Goal: Register for event/course

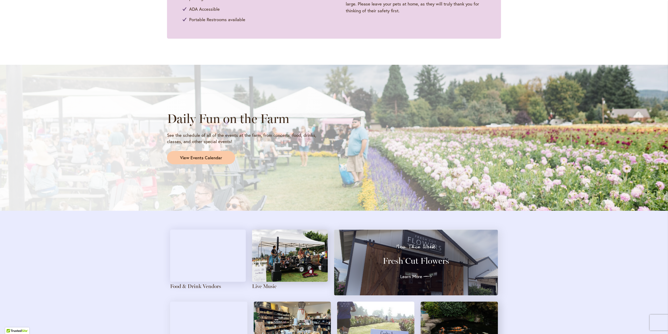
scroll to position [451, 0]
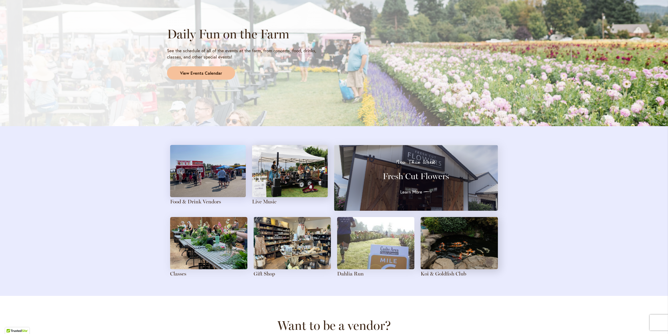
click at [191, 72] on span "View Events Calendar" at bounding box center [201, 73] width 42 height 6
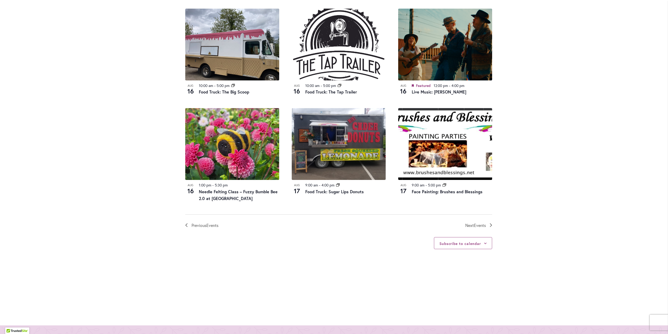
scroll to position [493, 0]
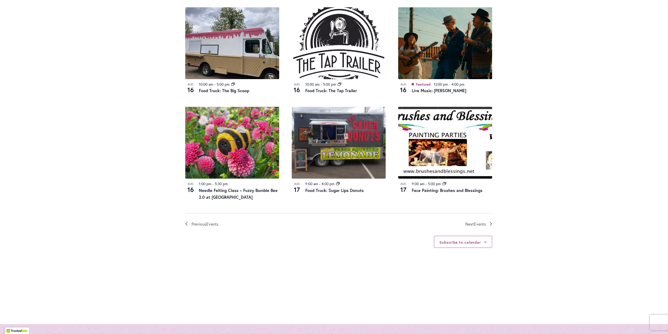
click at [483, 222] on span "Events" at bounding box center [480, 223] width 12 height 5
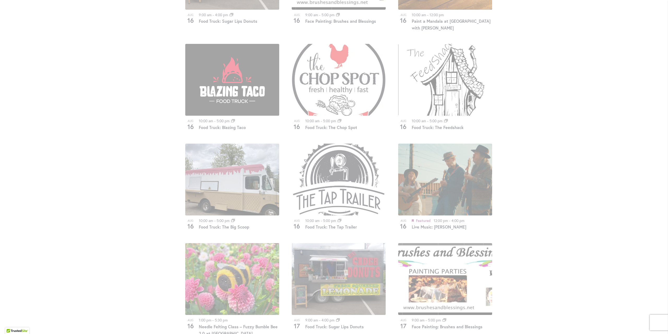
scroll to position [454, 0]
